Goal: Task Accomplishment & Management: Manage account settings

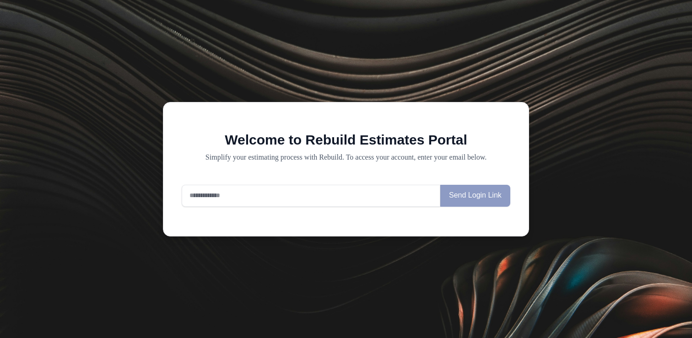
click at [322, 195] on input "email" at bounding box center [311, 196] width 259 height 22
paste input "**********"
type input "**********"
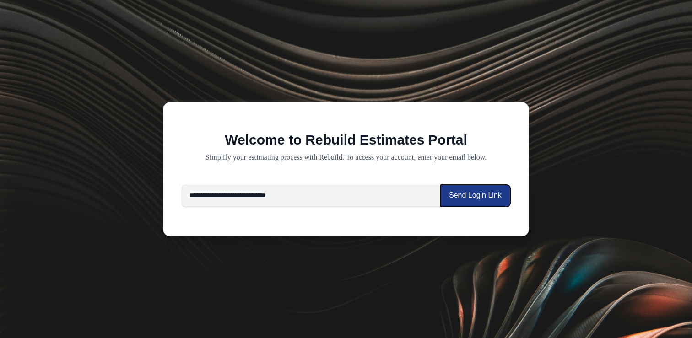
click at [465, 195] on button "Send Login Link" at bounding box center [475, 196] width 70 height 22
